Goal: Register for event/course

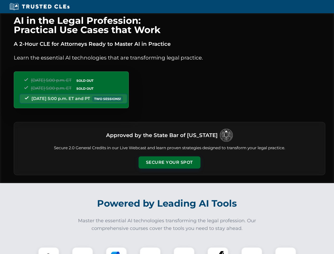
click at [169, 163] on button "Secure Your Spot" at bounding box center [170, 162] width 62 height 12
click at [49, 251] on img at bounding box center [48, 257] width 15 height 15
click at [83, 251] on div at bounding box center [82, 257] width 21 height 21
